Goal: Task Accomplishment & Management: Manage account settings

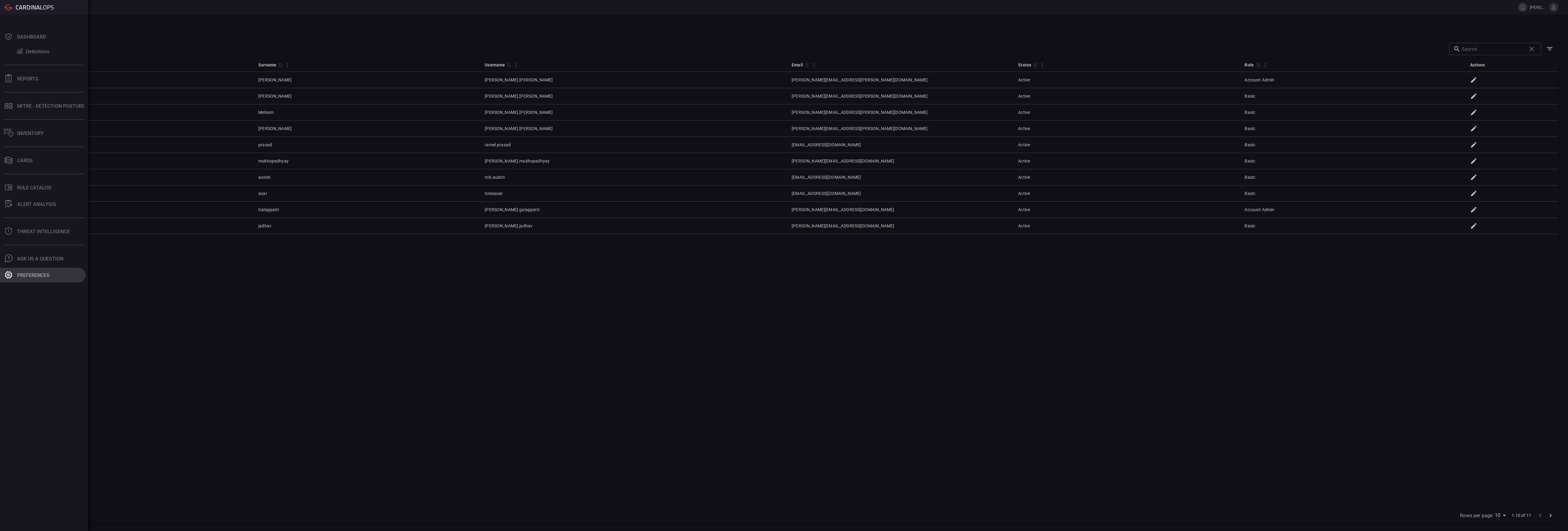
click at [27, 269] on button "Preferences" at bounding box center [43, 275] width 86 height 15
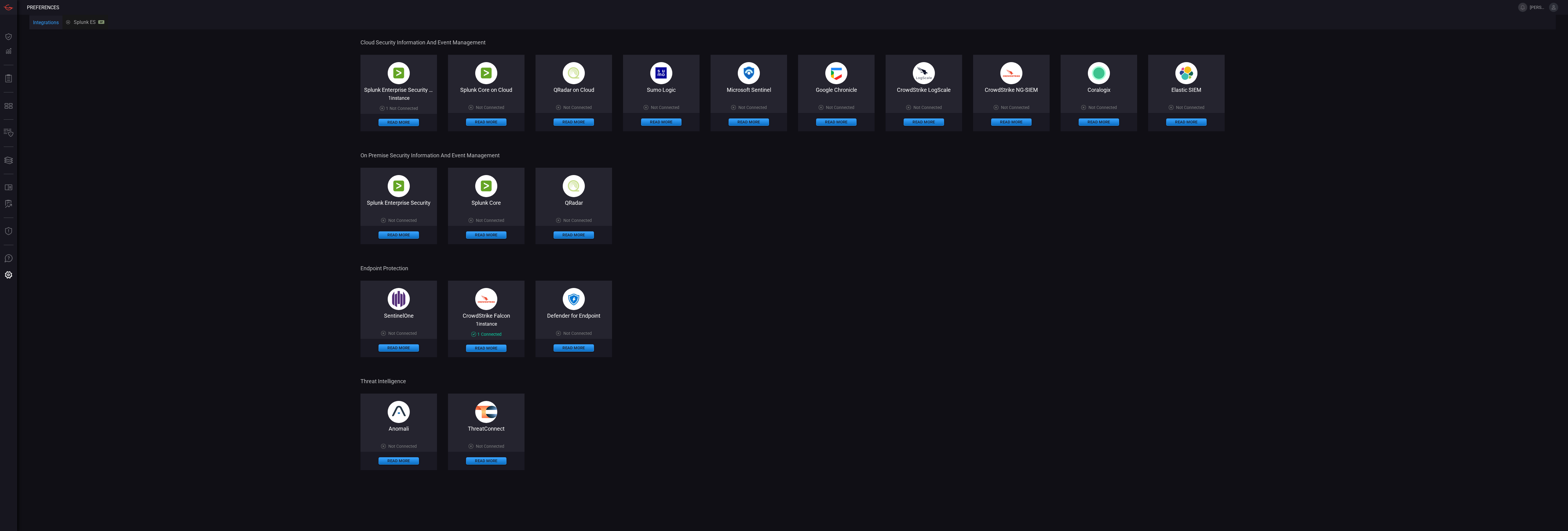
click at [405, 77] on img at bounding box center [399, 73] width 22 height 22
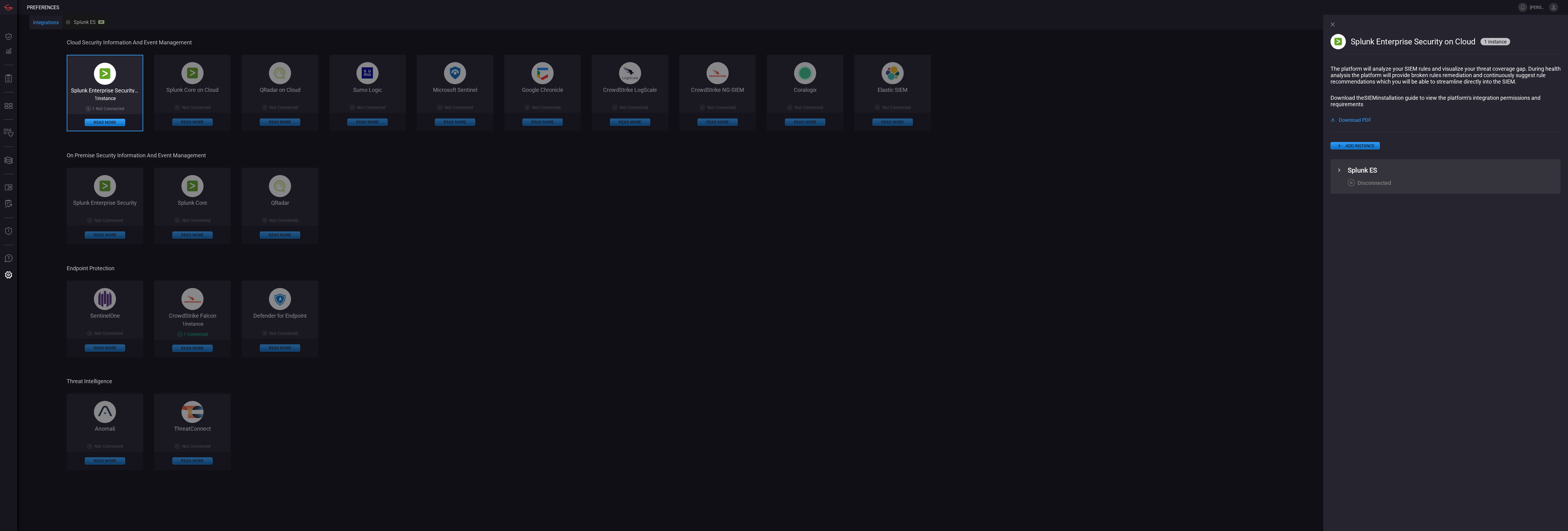
click at [1345, 171] on div "Splunk ES Disconnected" at bounding box center [1446, 176] width 230 height 35
click at [1340, 170] on icon at bounding box center [1339, 170] width 7 height 7
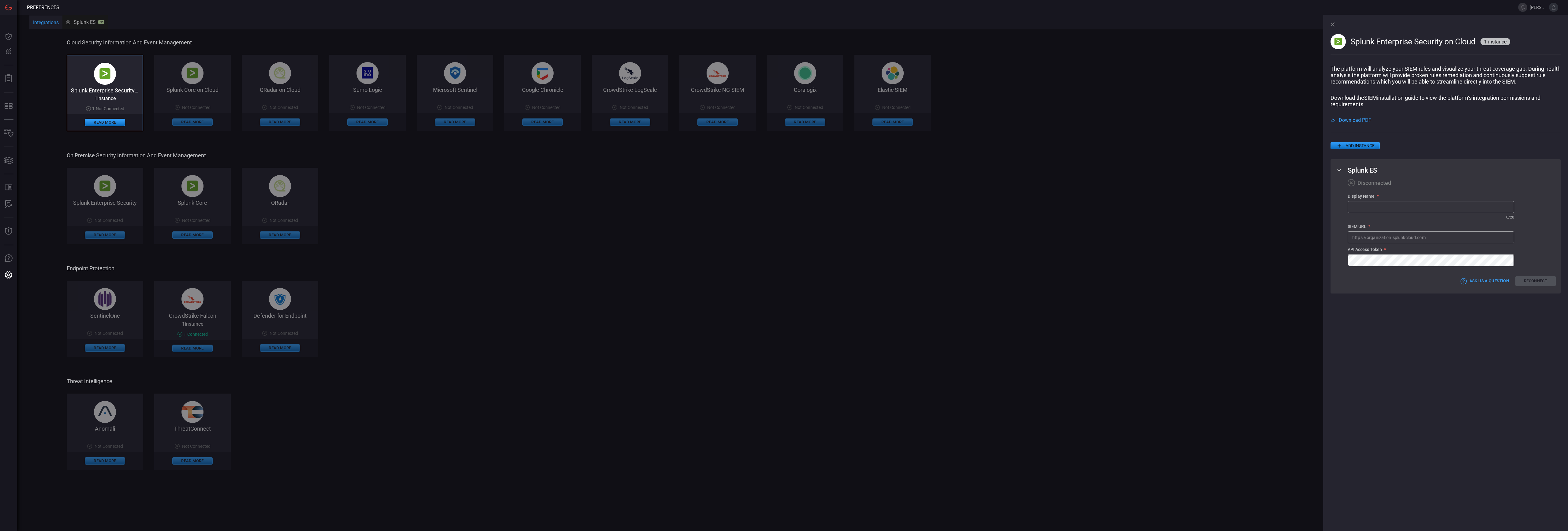
type input "[PERSON_NAME].[PERSON_NAME]"
click at [1373, 238] on input "[PERSON_NAME].[PERSON_NAME]" at bounding box center [1431, 237] width 166 height 12
click at [1394, 207] on input "text" at bounding box center [1431, 207] width 166 height 12
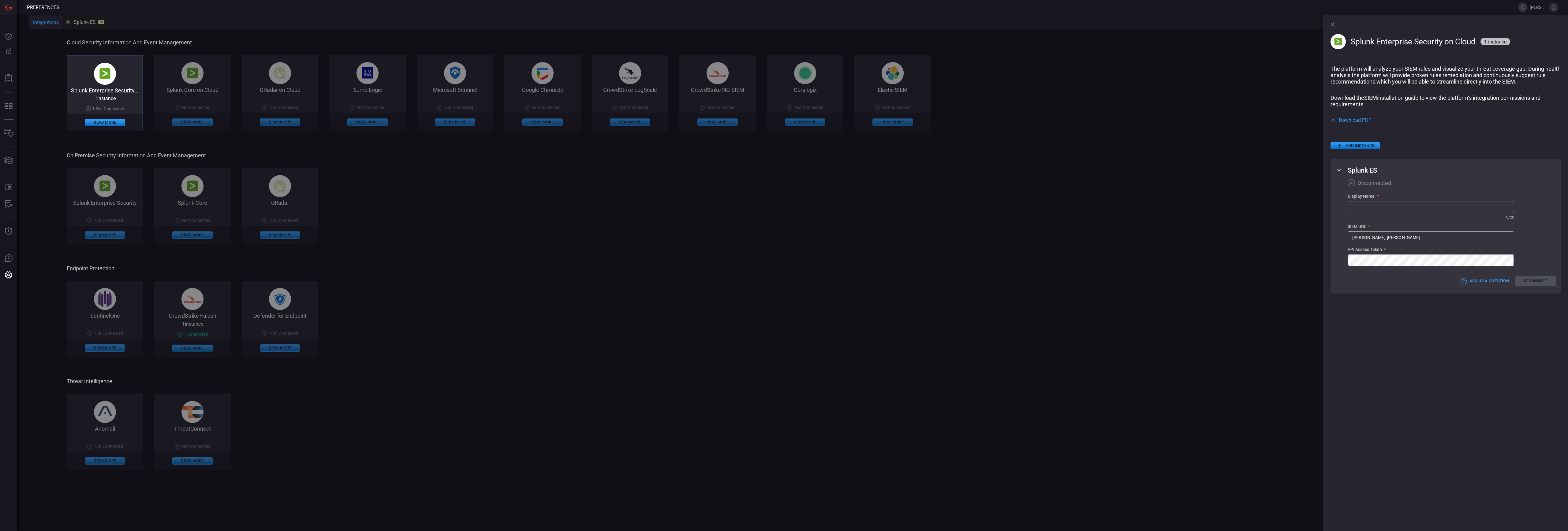
drag, startPoint x: 671, startPoint y: 233, endPoint x: 657, endPoint y: 232, distance: 14.0
click at [671, 233] on div "Splunk Enterprise Security Not Connected Read More Splunk Core Not Connected Re…" at bounding box center [499, 206] width 864 height 77
click at [1335, 27] on div "Splunk Enterprise Security on Cloud 1 instance" at bounding box center [1446, 40] width 230 height 51
click at [1334, 25] on icon at bounding box center [1332, 24] width 4 height 4
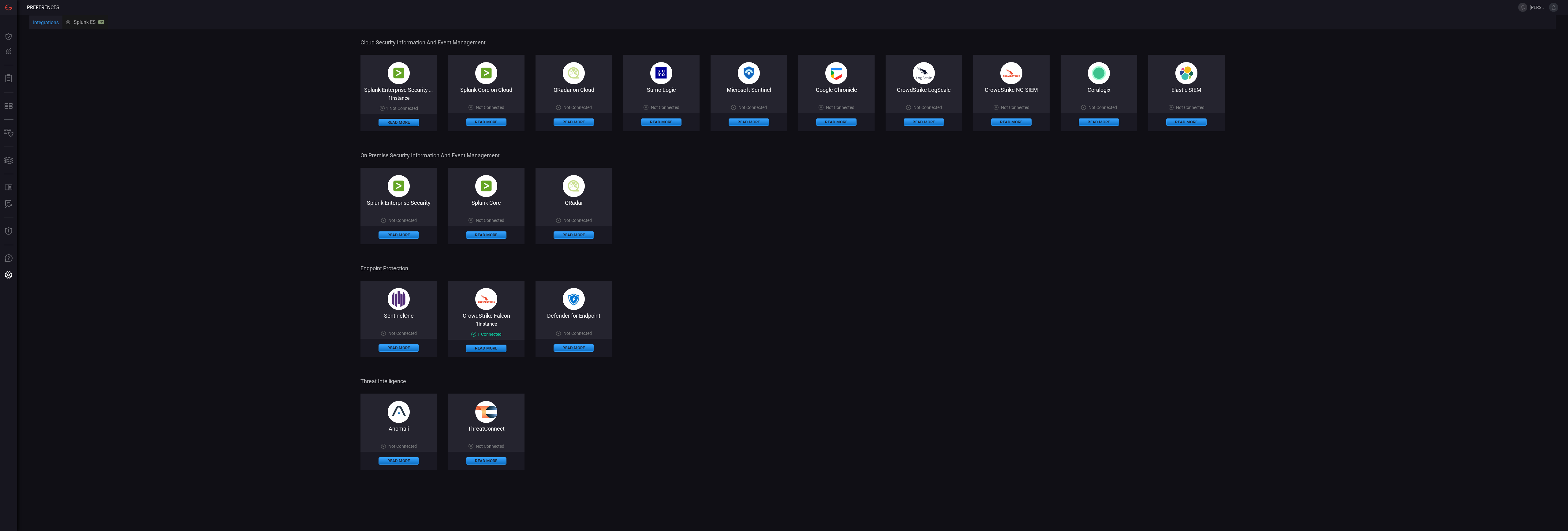
click at [48, 26] on button "Integrations" at bounding box center [46, 23] width 33 height 15
click at [407, 91] on div "Splunk Enterprise Security on Cloud" at bounding box center [399, 90] width 77 height 6
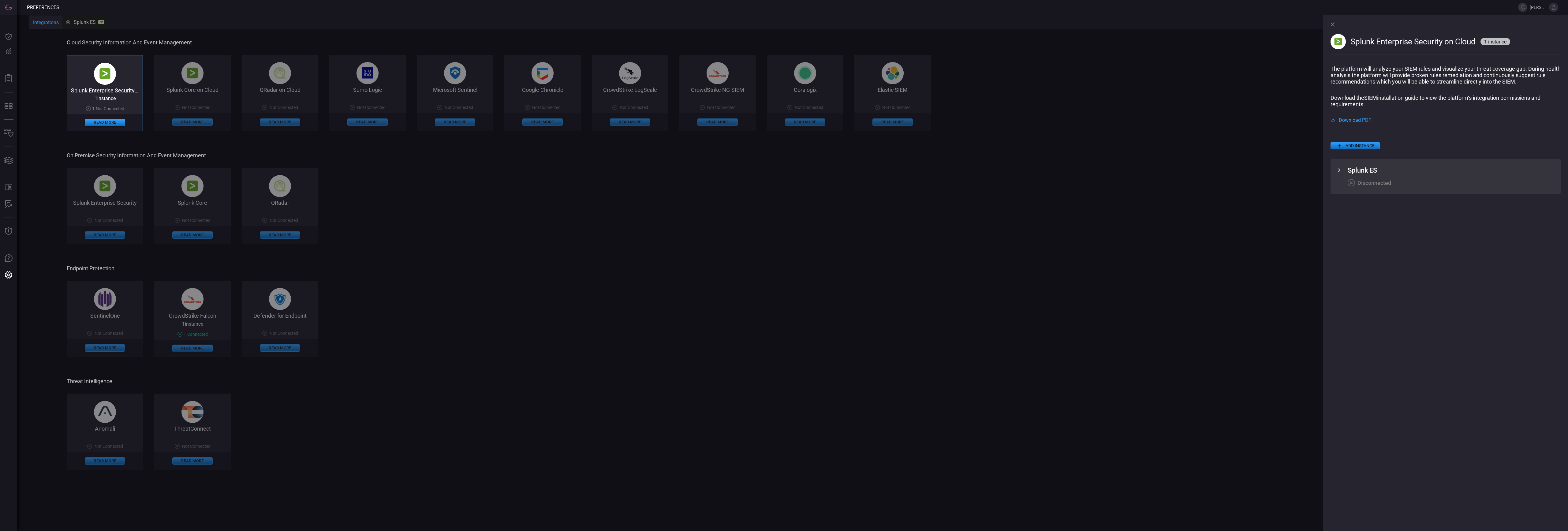
click at [1367, 170] on span "Splunk ES" at bounding box center [1362, 170] width 29 height 8
click at [1342, 170] on icon at bounding box center [1339, 170] width 7 height 7
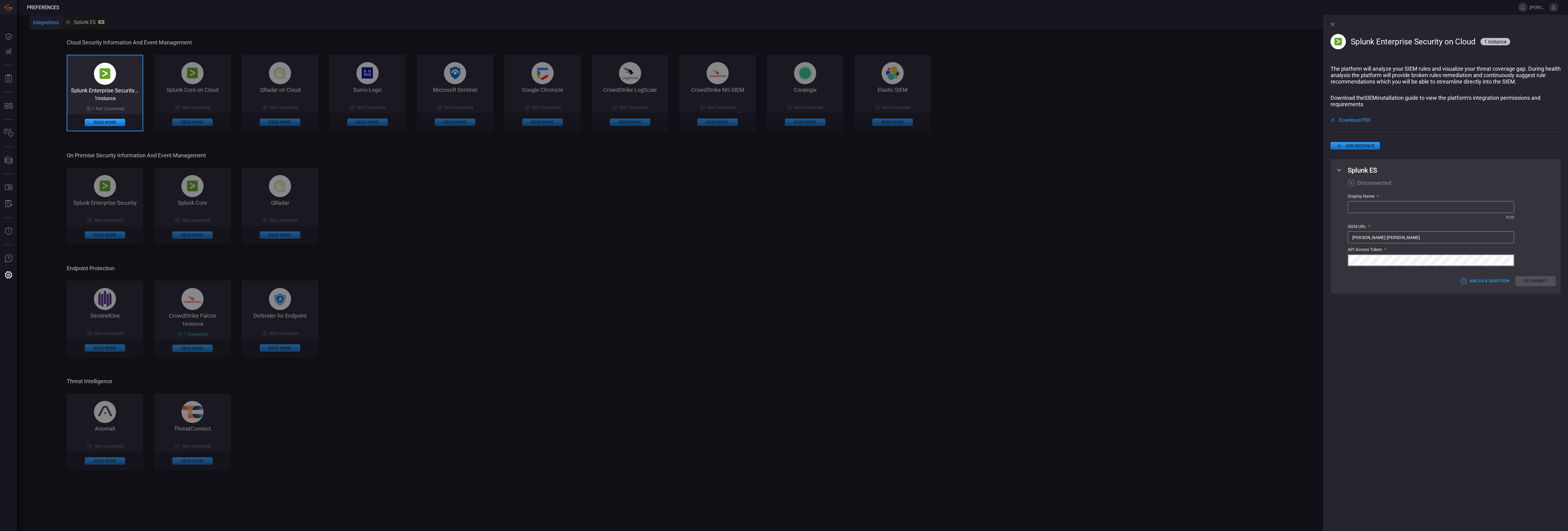
click at [1419, 206] on input "text" at bounding box center [1431, 207] width 166 height 12
click at [1408, 239] on input "[PERSON_NAME].[PERSON_NAME]" at bounding box center [1431, 237] width 166 height 12
click at [1346, 275] on div "Splunk ES Disconnected Display Name * ​ ​ 0 / 20 SIEM URL * ​ API Access Token …" at bounding box center [1446, 226] width 230 height 135
